Goal: Communication & Community: Share content

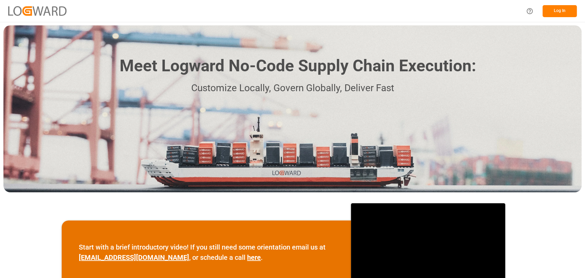
click at [560, 14] on button "Log In" at bounding box center [559, 11] width 34 height 12
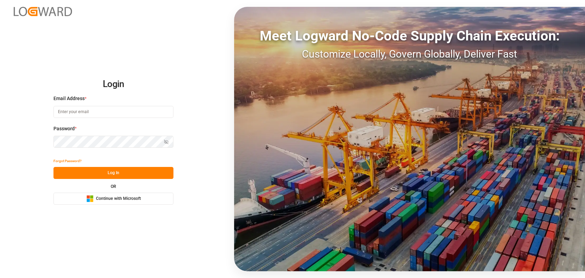
type input "[PERSON_NAME][EMAIL_ADDRESS][PERSON_NAME][DOMAIN_NAME]"
click at [84, 176] on button "Log In" at bounding box center [113, 173] width 120 height 12
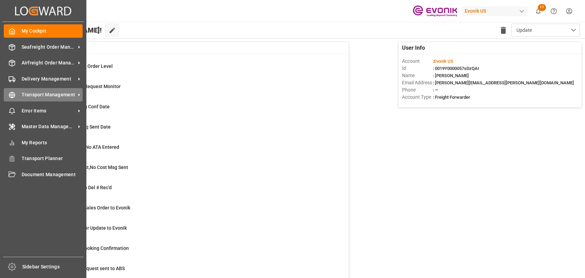
click at [20, 98] on div "Transport Management Transport Management" at bounding box center [43, 94] width 79 height 13
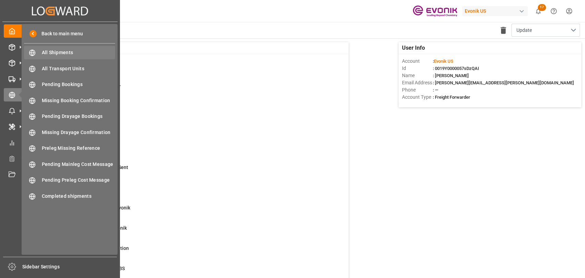
click at [66, 53] on span "All Shipments" at bounding box center [79, 52] width 74 height 7
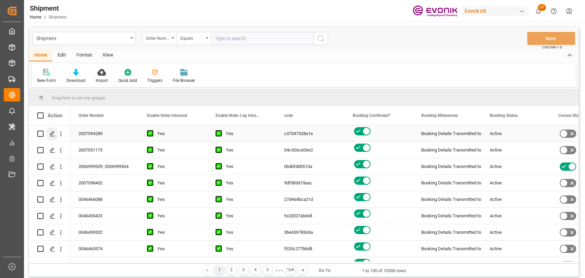
click at [53, 131] on icon "Press SPACE to select this row." at bounding box center [52, 133] width 5 height 5
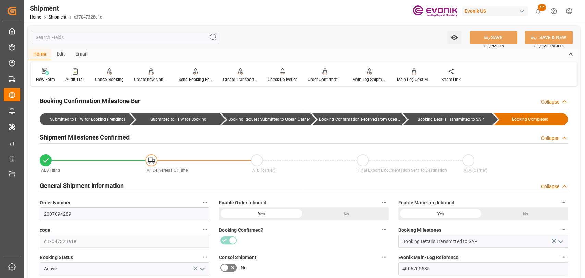
click at [87, 53] on div "Email" at bounding box center [81, 55] width 23 height 12
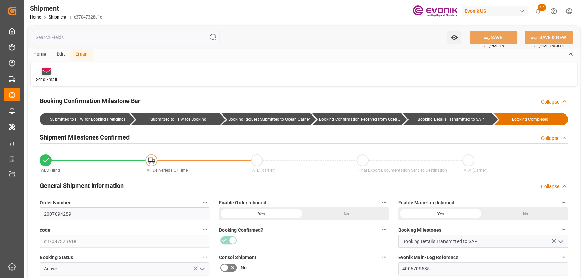
click at [45, 75] on icon at bounding box center [46, 72] width 9 height 5
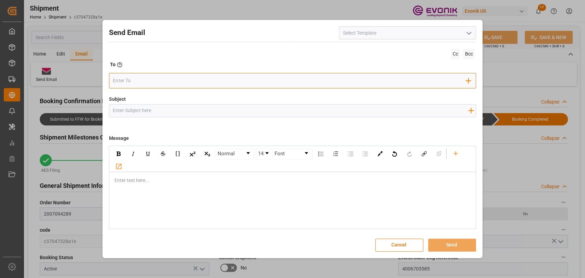
click at [440, 81] on input "email" at bounding box center [289, 81] width 353 height 10
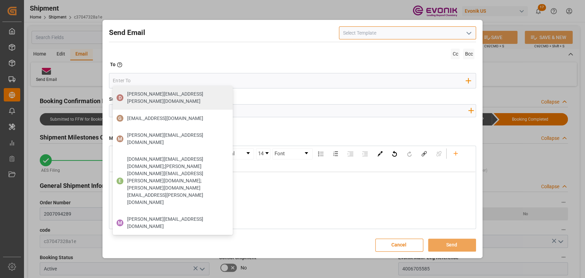
click at [445, 32] on input at bounding box center [407, 32] width 137 height 13
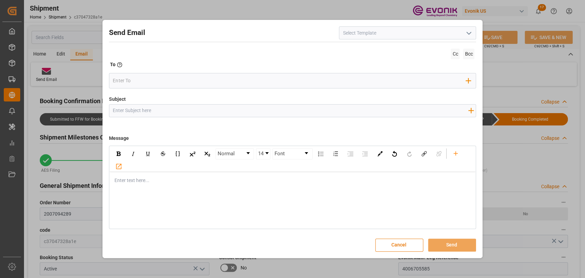
click at [469, 34] on icon "open menu" at bounding box center [468, 33] width 8 height 8
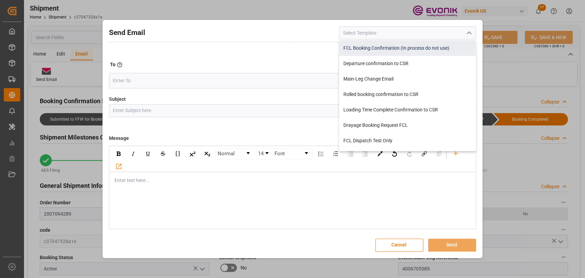
click at [395, 49] on div "FCL Booking Confirmation (In process do not use)" at bounding box center [407, 47] width 136 height 15
type input "FCL Booking Confirmation (In process do not use)"
type input "Booking Confirmation: Order No {{orderNumber}} - {{consigneeAddressName}} - {{v…"
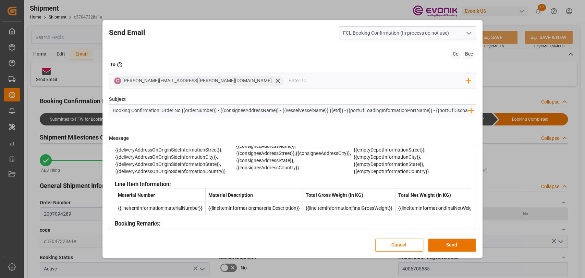
scroll to position [209, 0]
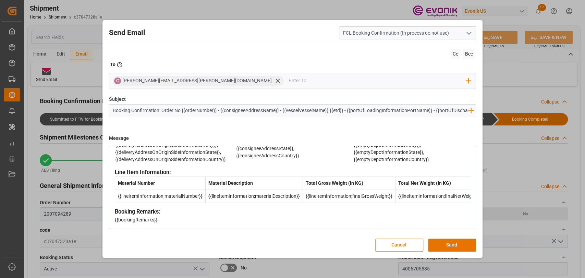
click at [384, 248] on button "Cancel" at bounding box center [399, 244] width 48 height 13
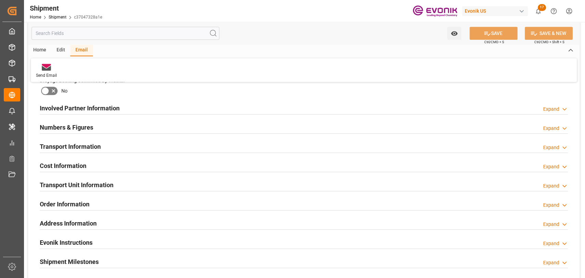
scroll to position [381, 0]
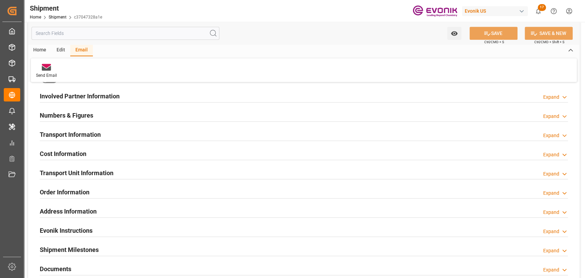
click at [102, 132] on div "Transport Information Expand" at bounding box center [304, 133] width 528 height 13
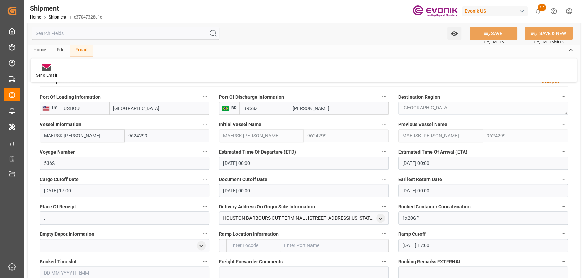
scroll to position [457, 0]
